Goal: Task Accomplishment & Management: Complete application form

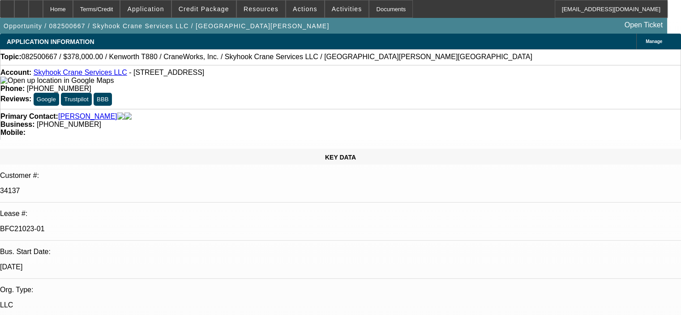
select select "0"
select select "2"
select select "0"
select select "6"
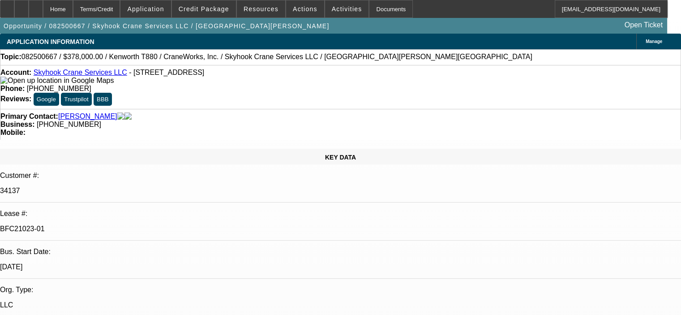
select select "0"
select select "2"
select select "0"
select select "6"
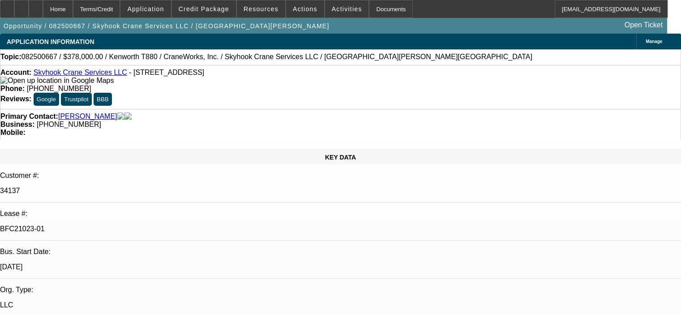
select select "0"
select select "2"
select select "0"
select select "6"
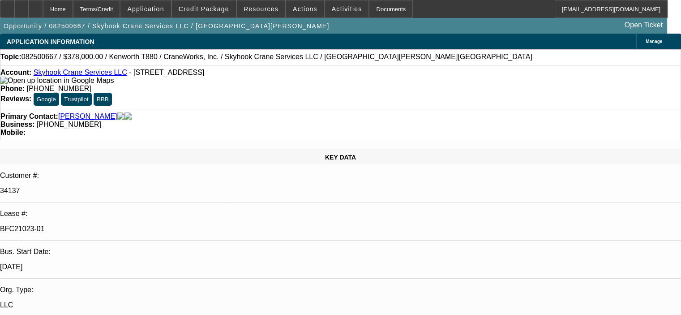
select select "0"
select select "2"
select select "0"
select select "6"
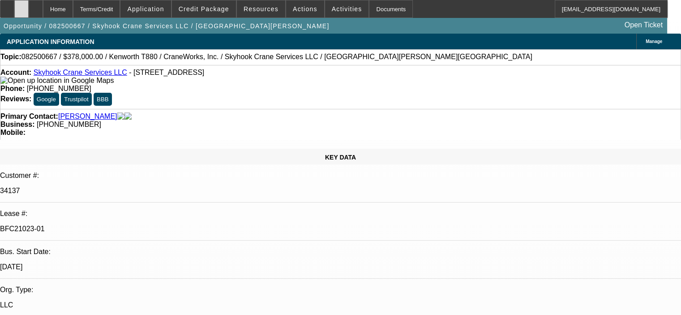
click at [21, 6] on icon at bounding box center [21, 6] width 0 height 0
click at [7, 6] on icon at bounding box center [7, 6] width 0 height 0
